Goal: Task Accomplishment & Management: Use online tool/utility

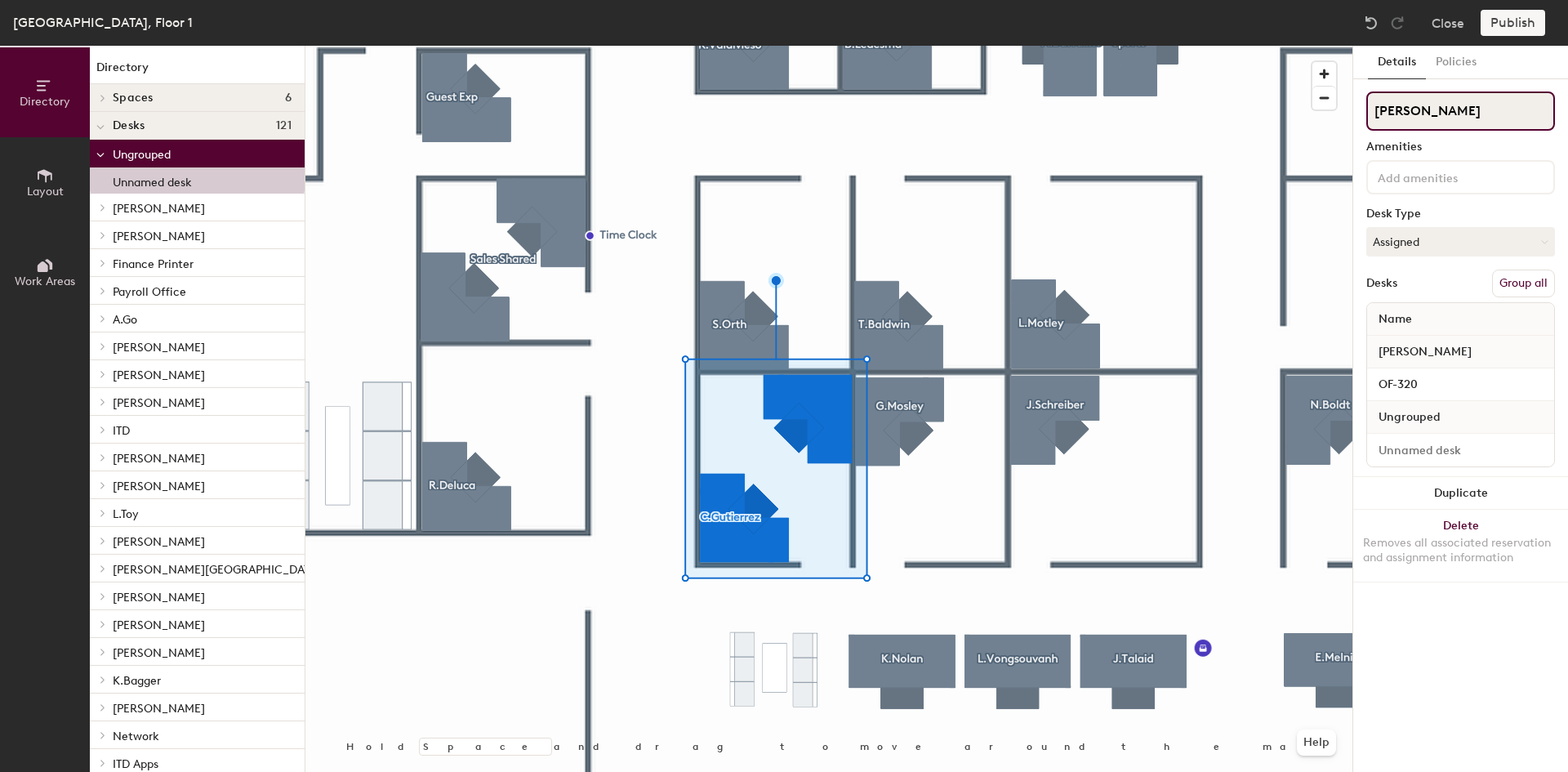
drag, startPoint x: 1451, startPoint y: 109, endPoint x: 1354, endPoint y: 107, distance: 97.0
click at [1354, 107] on div "Details Policies [PERSON_NAME] Amenities Desk Type Assigned Desks Group all Nam…" at bounding box center [1461, 409] width 215 height 727
type input "Sales Shared"
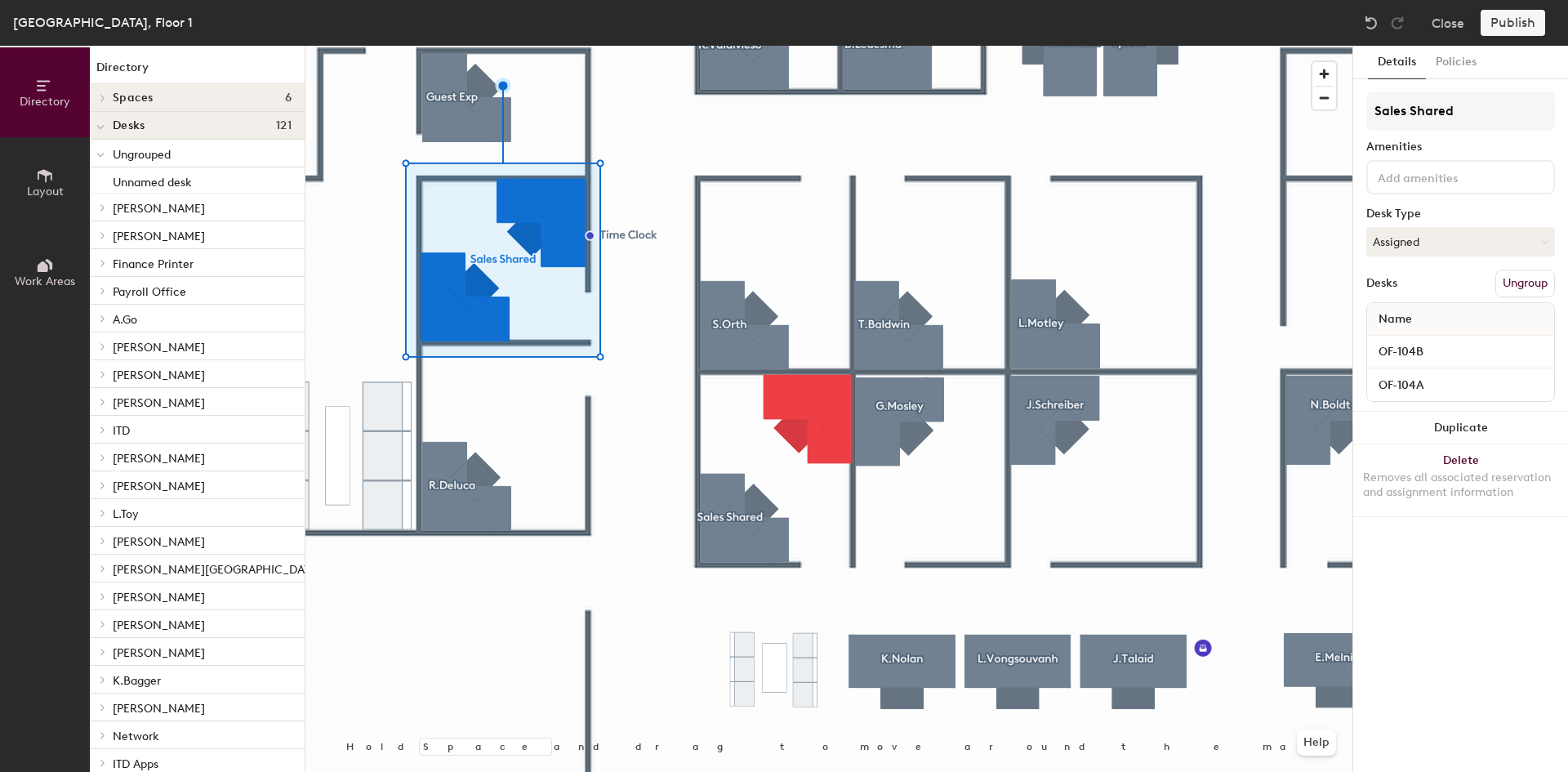
click at [739, 46] on div at bounding box center [829, 46] width 1047 height 0
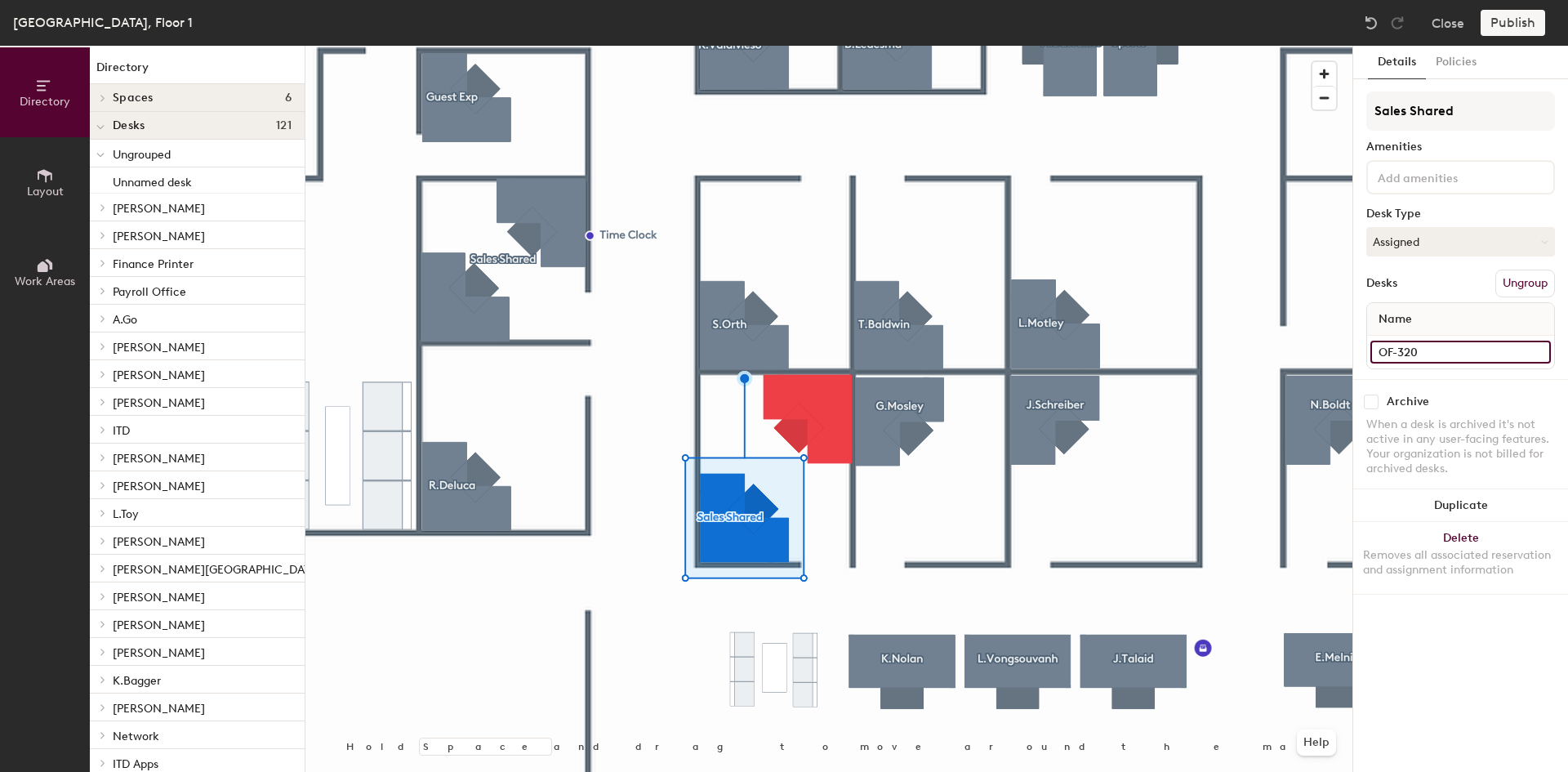
click at [1453, 356] on input "OF-320" at bounding box center [1461, 351] width 181 height 23
click at [1444, 354] on input "OF-320" at bounding box center [1461, 351] width 181 height 23
type input "OF-320A"
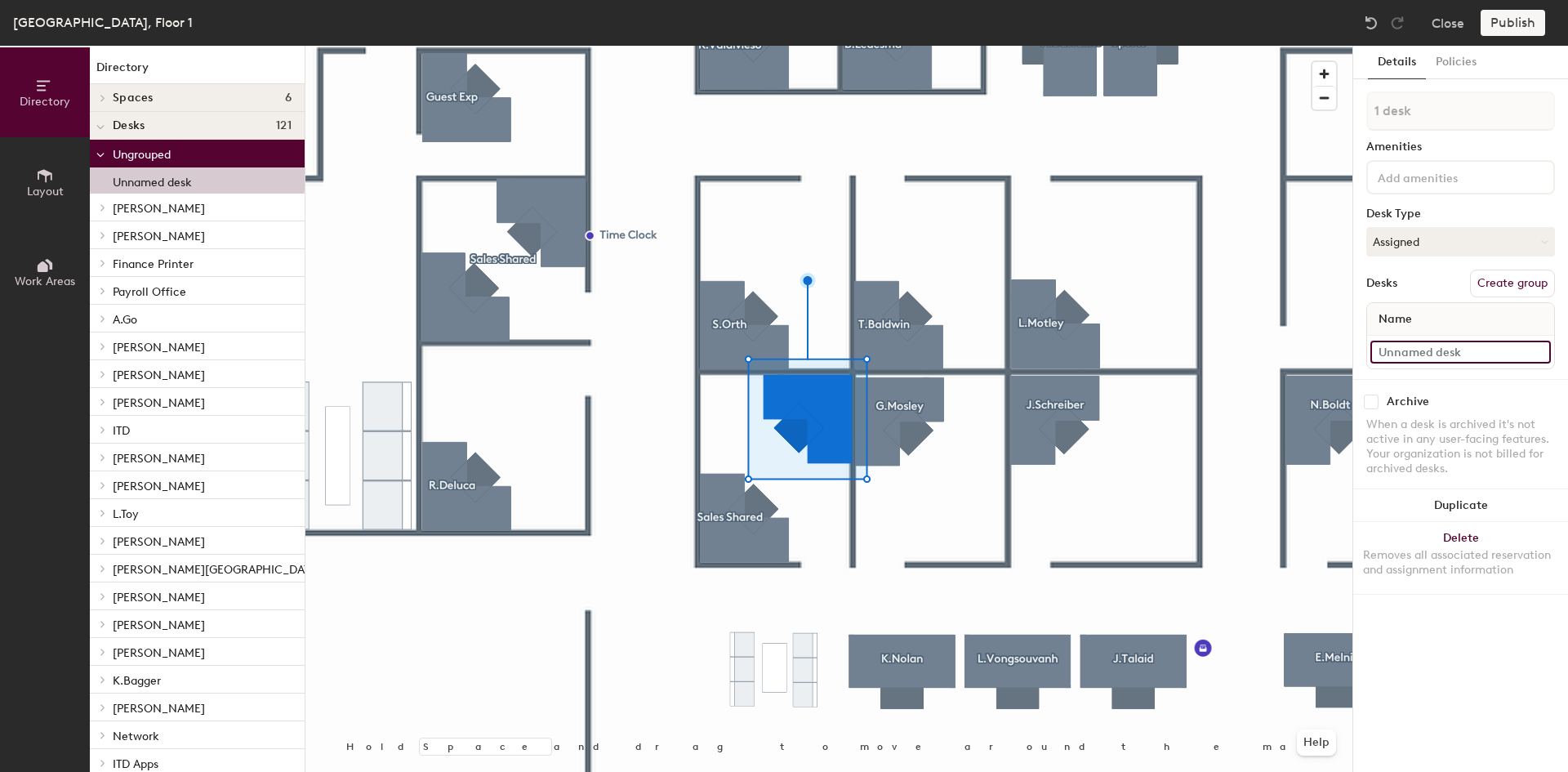
click at [1415, 351] on input at bounding box center [1461, 351] width 181 height 23
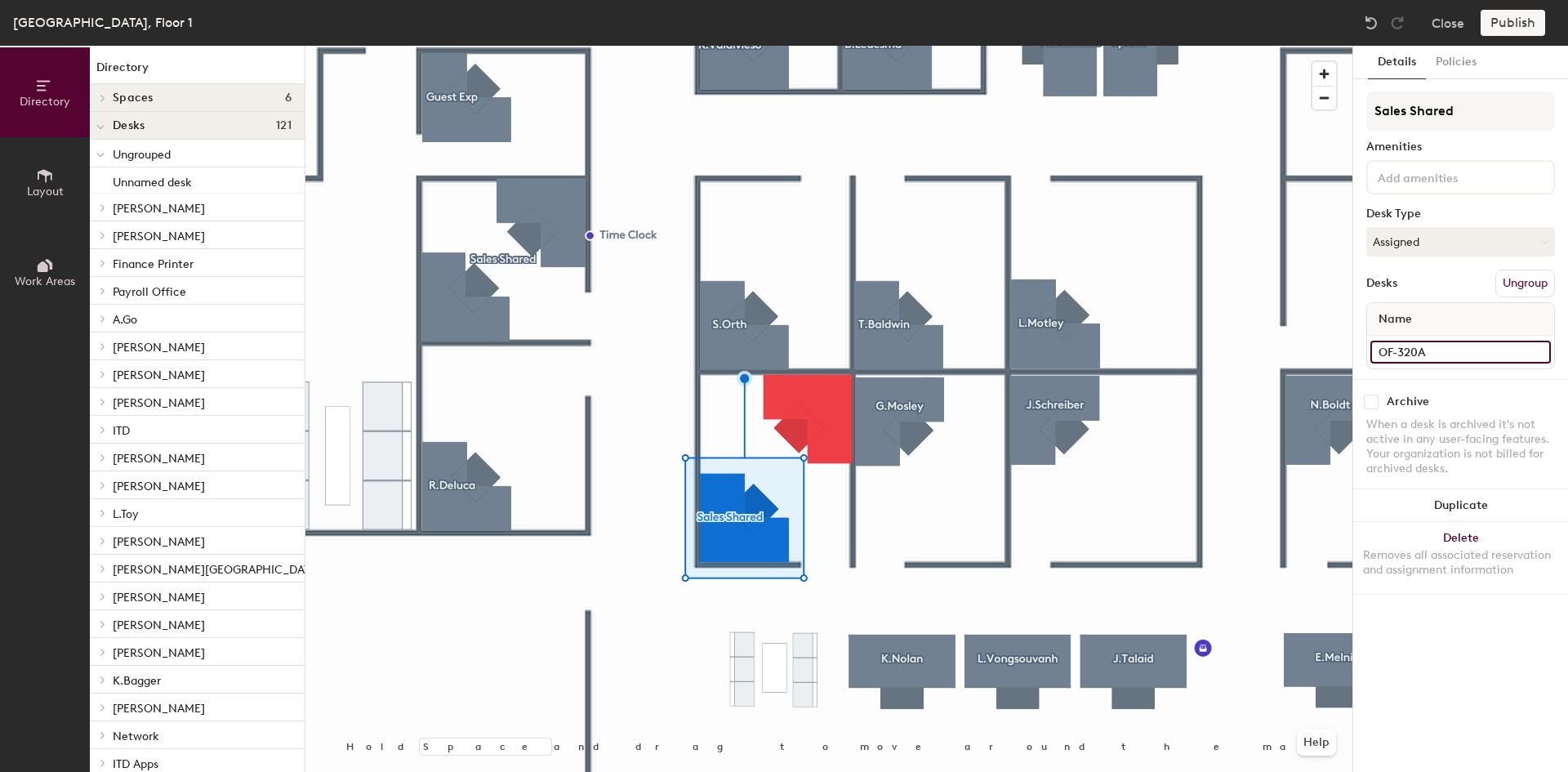
click at [1445, 351] on input "OF-320A" at bounding box center [1461, 351] width 181 height 23
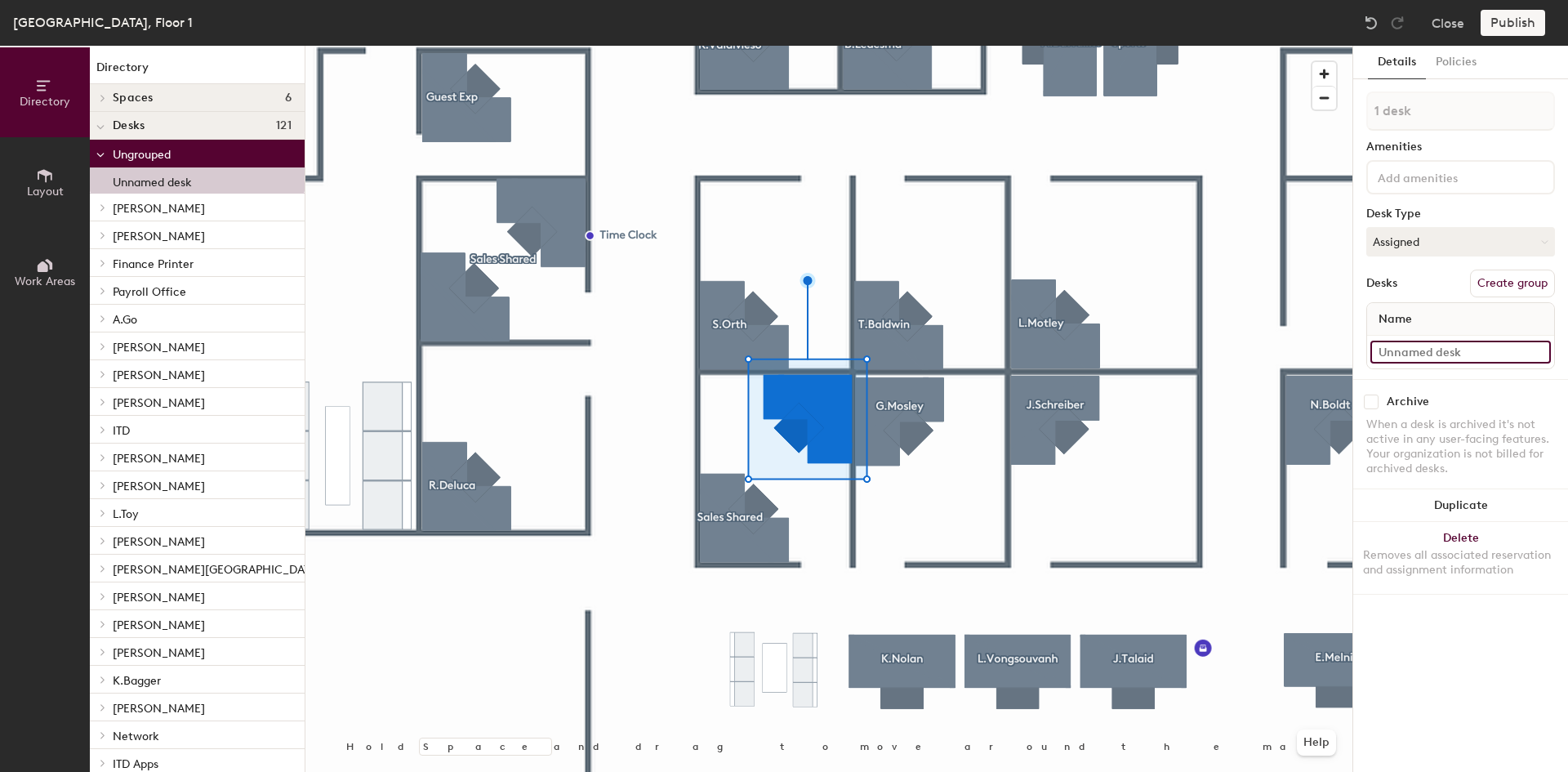
click at [1438, 348] on input at bounding box center [1461, 351] width 181 height 23
paste input "OF-320A"
type input "OF-320B"
click at [857, 46] on div at bounding box center [829, 46] width 1047 height 0
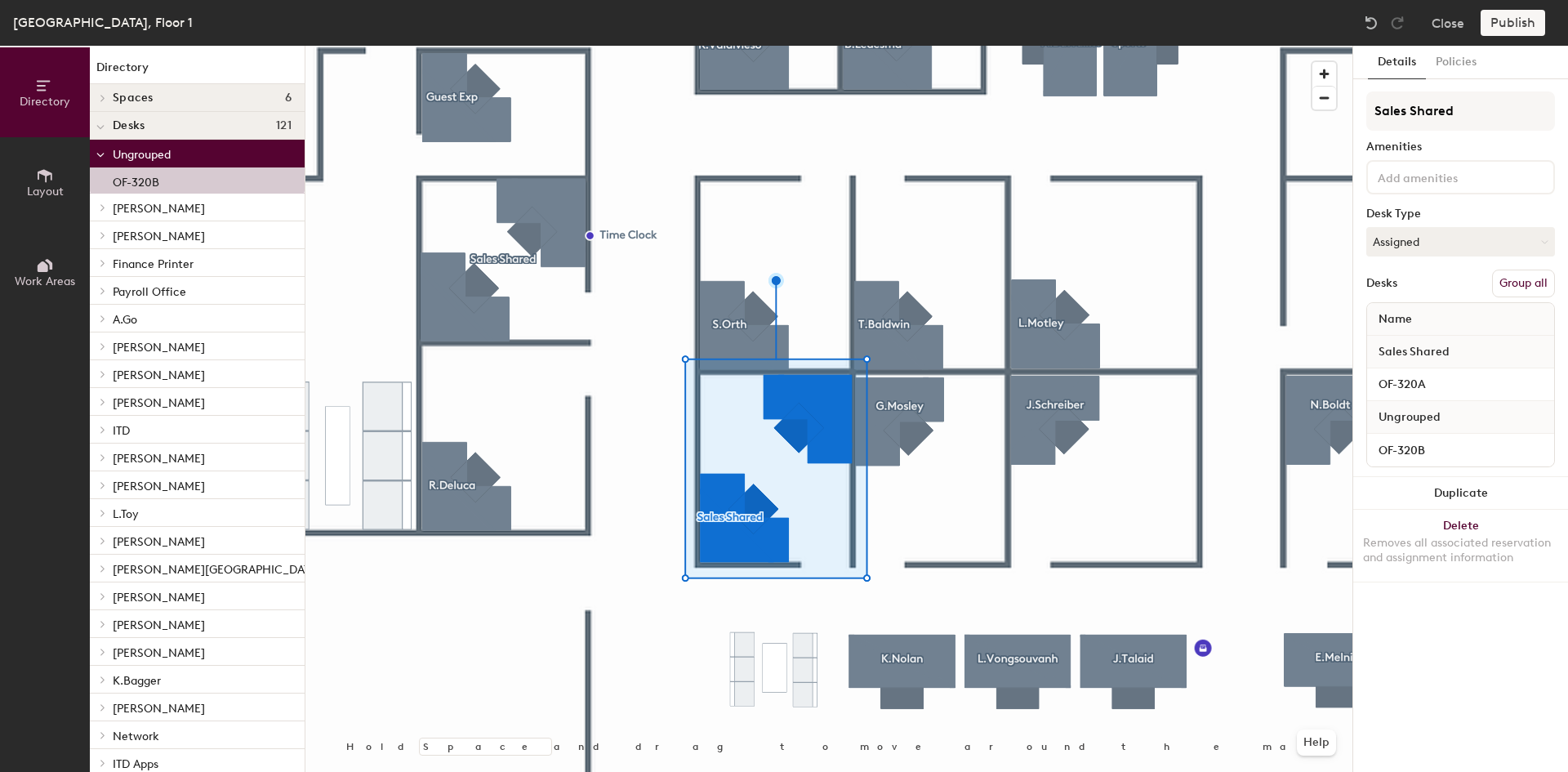
click at [1526, 282] on button "Group all" at bounding box center [1524, 283] width 63 height 28
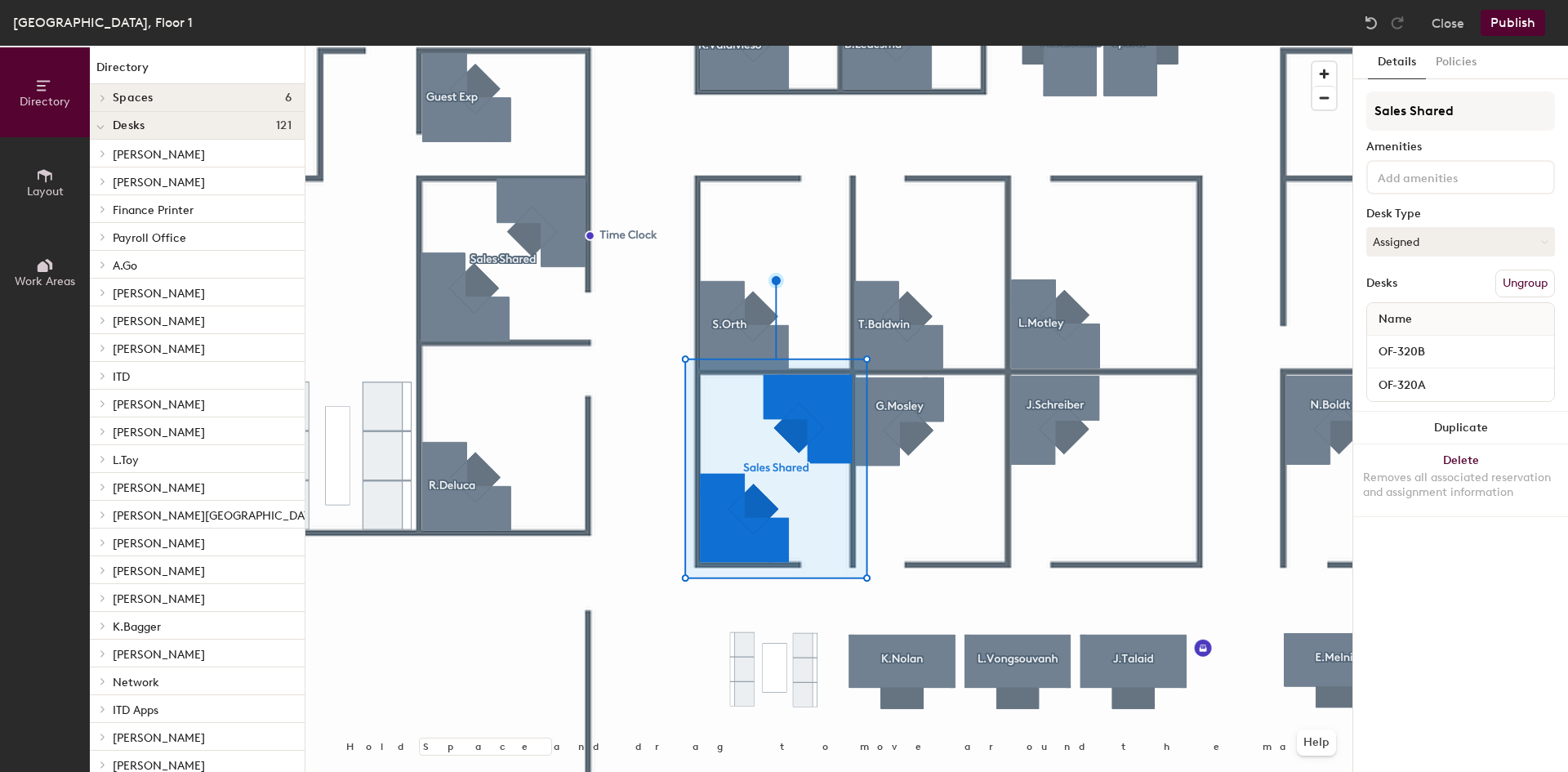
click at [1509, 24] on button "Publish" at bounding box center [1513, 22] width 65 height 26
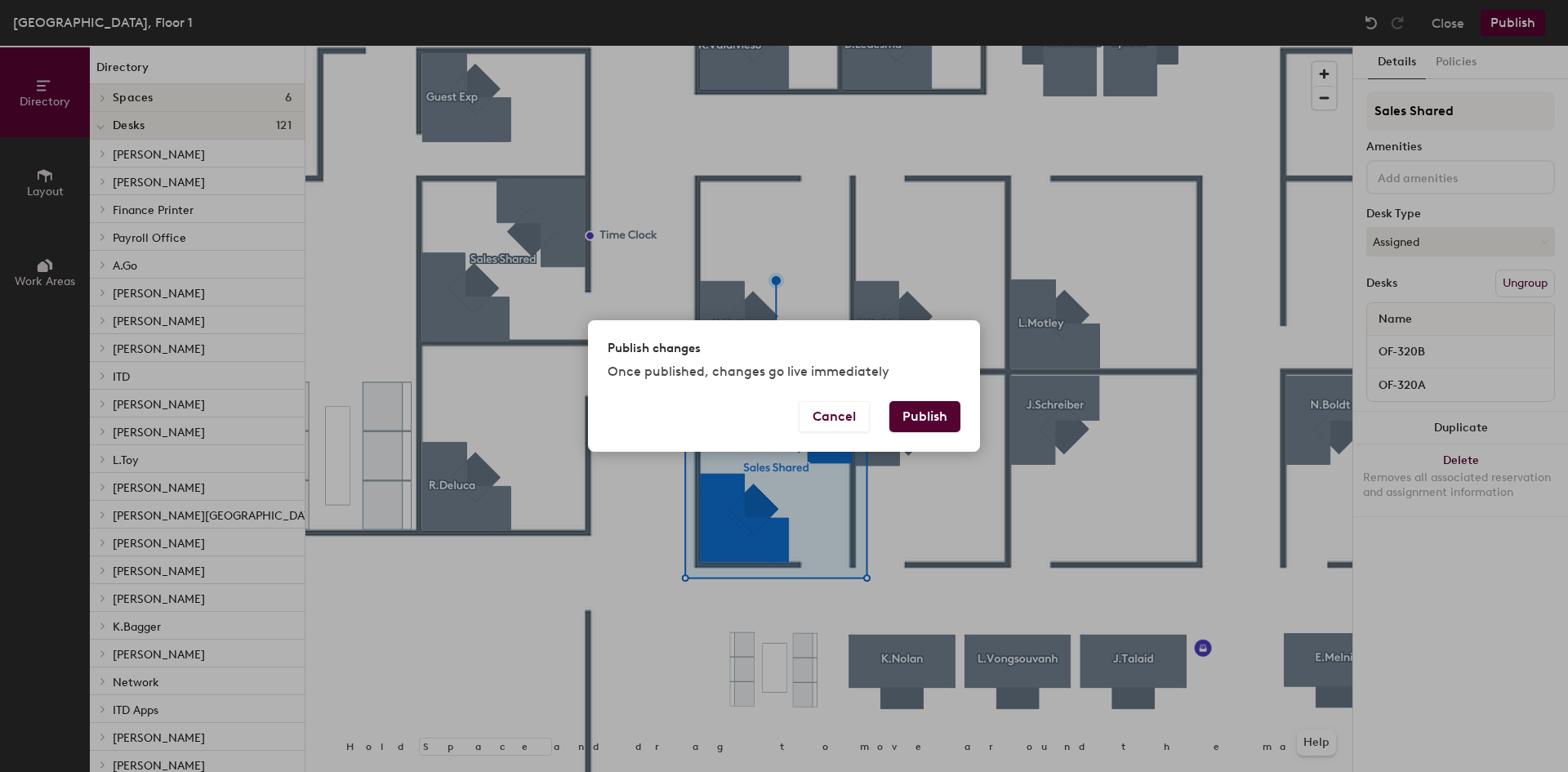
click at [944, 414] on button "Publish" at bounding box center [924, 416] width 71 height 31
